Goal: Information Seeking & Learning: Learn about a topic

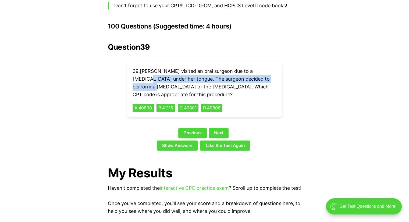
drag, startPoint x: 296, startPoint y: 56, endPoint x: 267, endPoint y: 69, distance: 32.0
click at [267, 69] on div "Question 39 39 . [PERSON_NAME] visited an oral surgeon due to a [MEDICAL_DATA] …" at bounding box center [205, 98] width 194 height 110
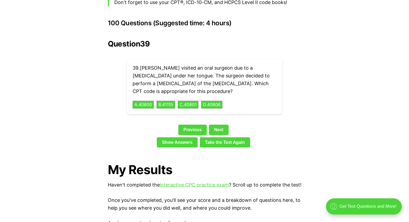
click at [293, 73] on div "Question 39 39 . [PERSON_NAME] visited an oral surgeon due to a [MEDICAL_DATA] …" at bounding box center [205, 95] width 194 height 110
click at [139, 101] on button "A . 40800" at bounding box center [143, 105] width 22 height 8
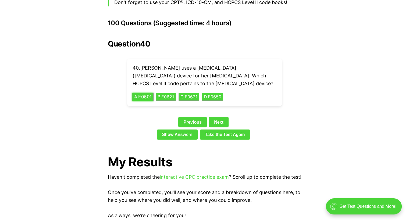
click at [147, 93] on button "A . E0601" at bounding box center [143, 97] width 22 height 8
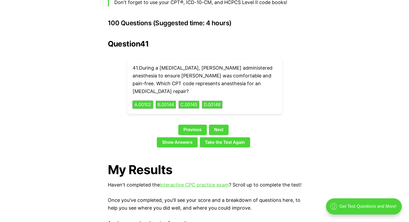
scroll to position [1212, 0]
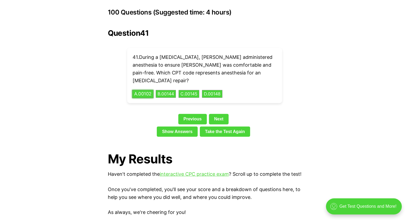
click at [149, 90] on button "A . 00102" at bounding box center [143, 94] width 22 height 8
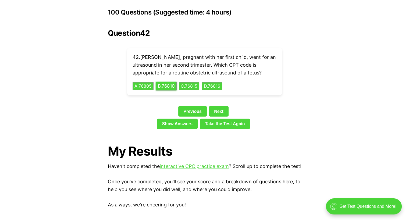
click at [173, 82] on button "B . 76810" at bounding box center [166, 86] width 21 height 8
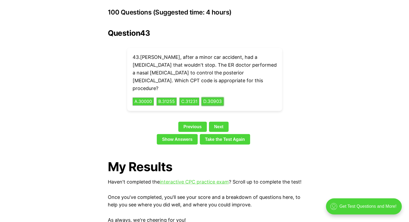
click at [216, 98] on button "D . 30903" at bounding box center [212, 102] width 22 height 8
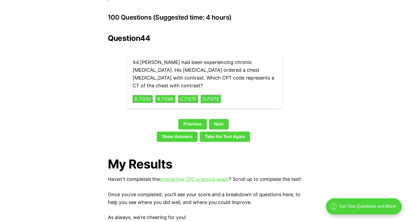
scroll to position [1208, 0]
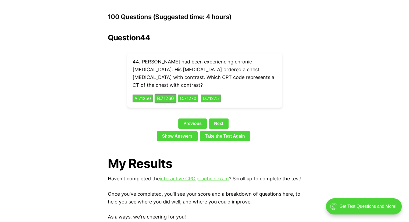
click at [168, 94] on button "B . 71260" at bounding box center [165, 98] width 21 height 8
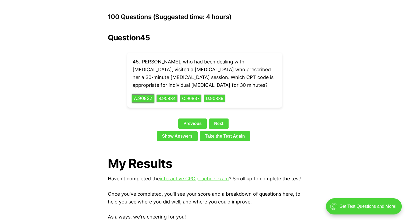
click at [137, 94] on button "A . 90832" at bounding box center [143, 98] width 22 height 8
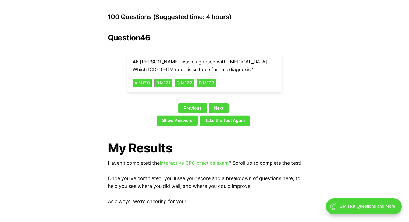
click at [144, 79] on button "A . M17.0" at bounding box center [142, 83] width 20 height 8
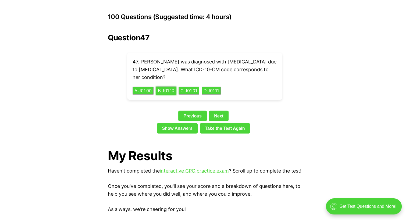
click at [176, 87] on button "B . J01.10" at bounding box center [166, 91] width 21 height 8
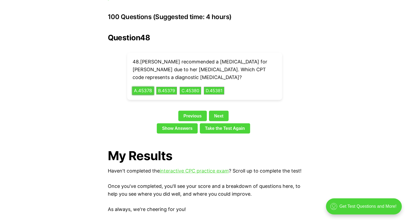
click at [140, 87] on button "A . 45378" at bounding box center [143, 91] width 22 height 8
click at [142, 87] on button "A . N80.0" at bounding box center [142, 91] width 21 height 8
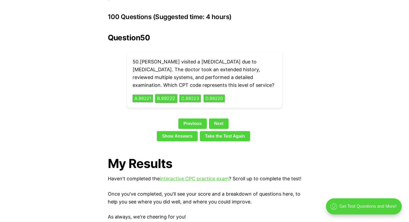
click at [171, 94] on button "B . 99222" at bounding box center [166, 98] width 22 height 8
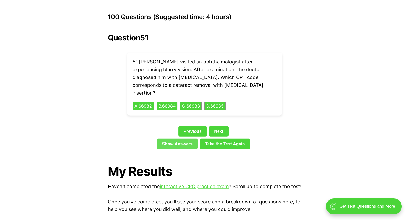
click at [163, 139] on link "Show Answers" at bounding box center [177, 144] width 41 height 10
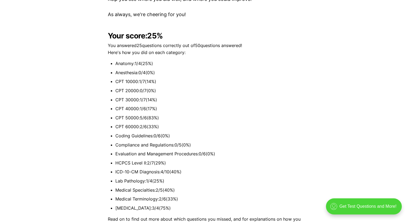
scroll to position [1417, 0]
